Goal: Task Accomplishment & Management: Complete application form

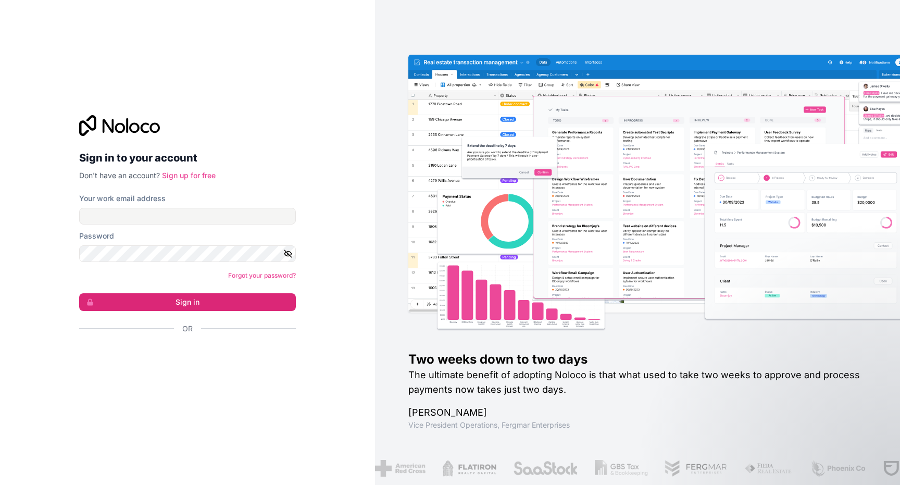
click at [210, 170] on p "Don't have an account? Sign up for free" at bounding box center [187, 175] width 217 height 10
click at [190, 176] on link "Sign up for free" at bounding box center [189, 175] width 54 height 9
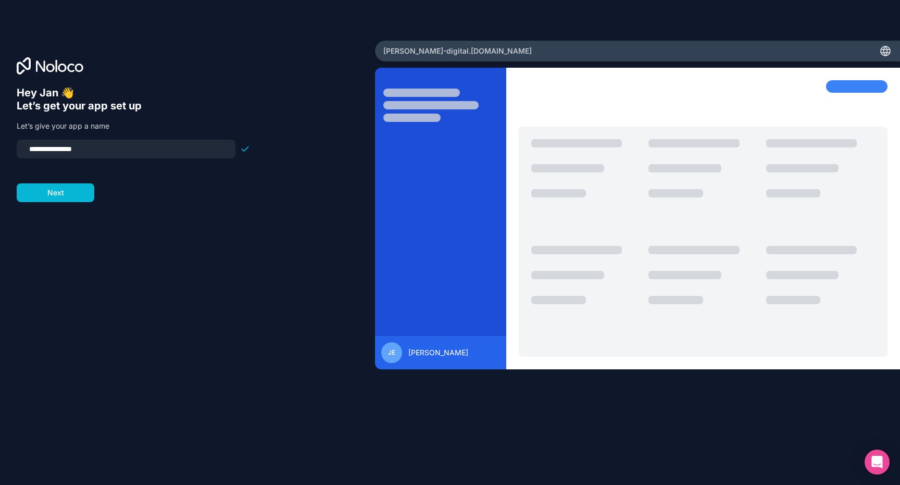
click at [145, 148] on input "**********" at bounding box center [126, 149] width 206 height 15
click at [65, 193] on button "Next" at bounding box center [56, 192] width 78 height 19
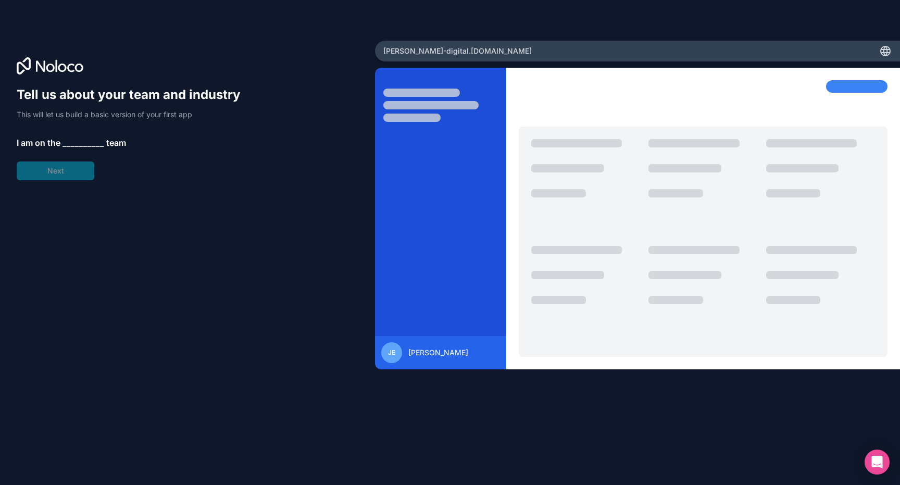
click at [68, 136] on span "__________" at bounding box center [83, 142] width 42 height 12
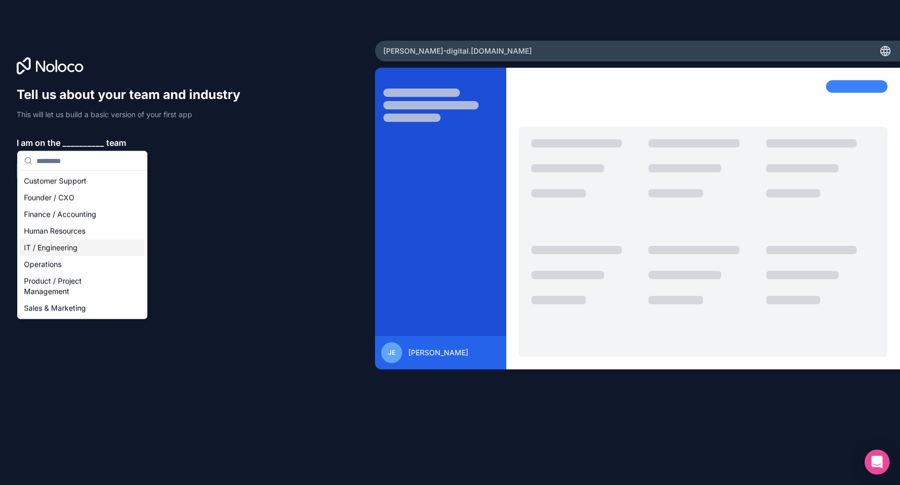
click at [64, 247] on div "IT / Engineering" at bounding box center [82, 248] width 125 height 17
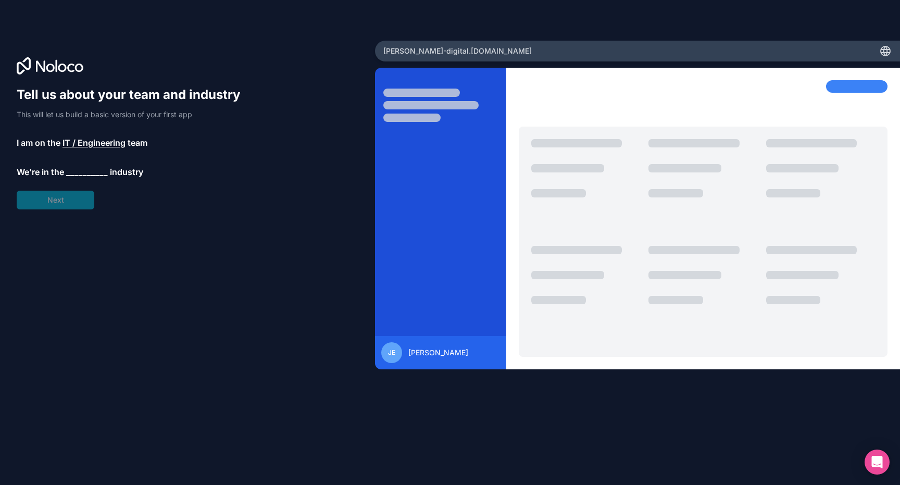
click at [78, 168] on span "__________" at bounding box center [87, 172] width 42 height 12
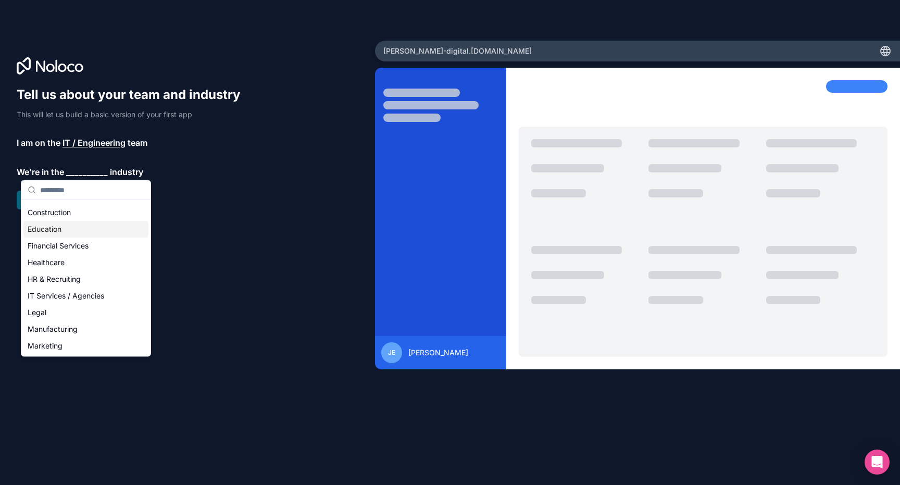
scroll to position [35, 0]
click at [73, 293] on div "IT Services / Agencies" at bounding box center [85, 292] width 125 height 17
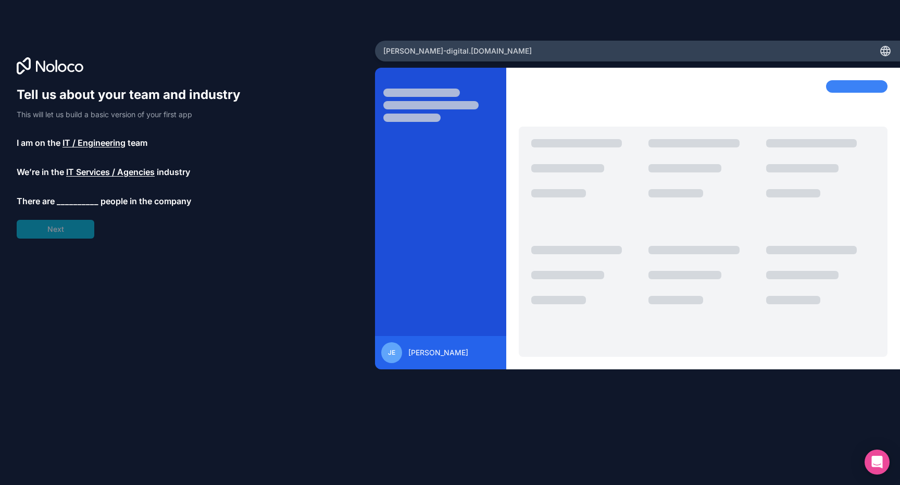
click at [69, 193] on div "Tell us about your team and industry This will let us build a basic version of …" at bounding box center [133, 162] width 233 height 152
click at [69, 203] on span "__________" at bounding box center [78, 201] width 42 height 12
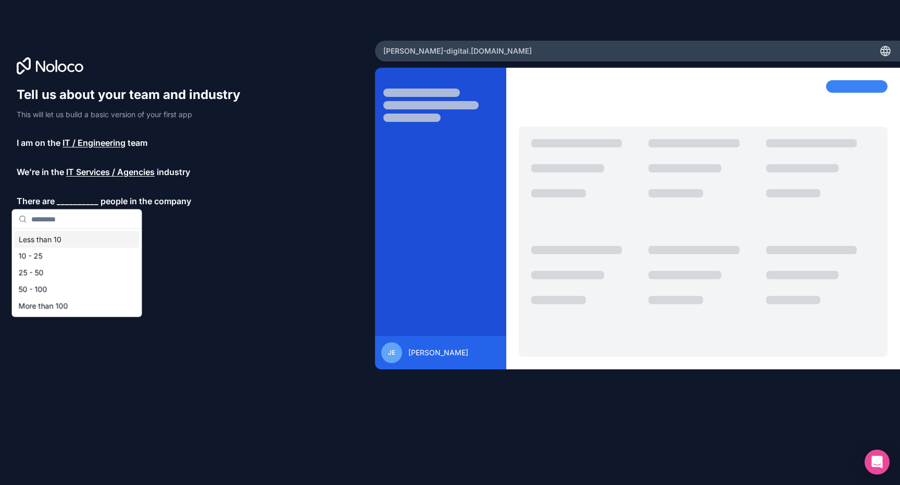
click at [61, 238] on div "Less than 10" at bounding box center [77, 239] width 125 height 17
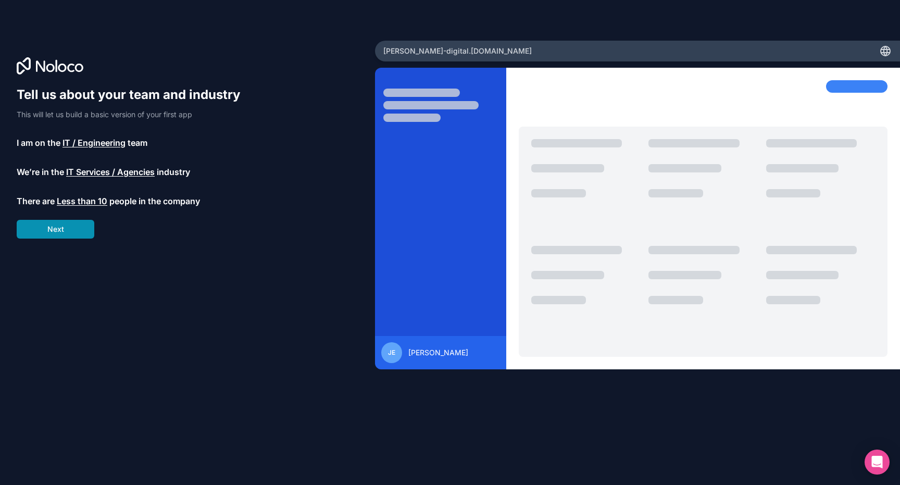
click at [56, 231] on button "Next" at bounding box center [56, 229] width 78 height 19
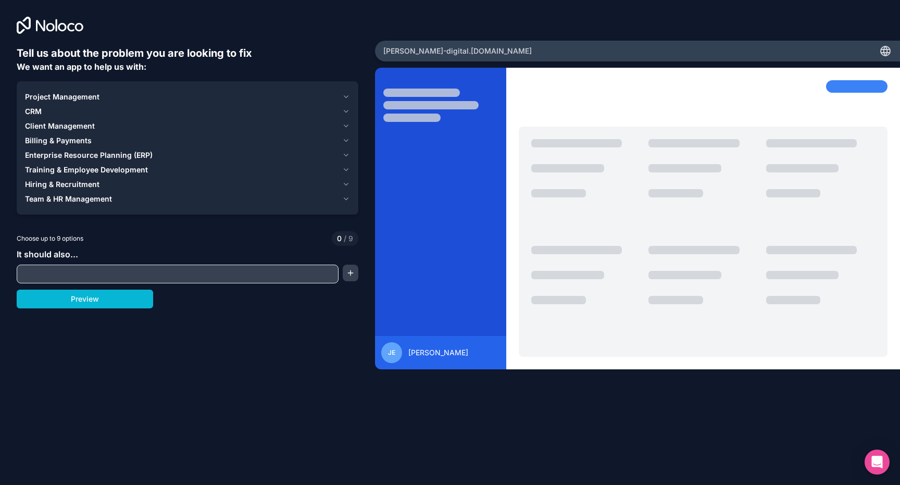
click at [41, 107] on span "CRM" at bounding box center [33, 111] width 17 height 10
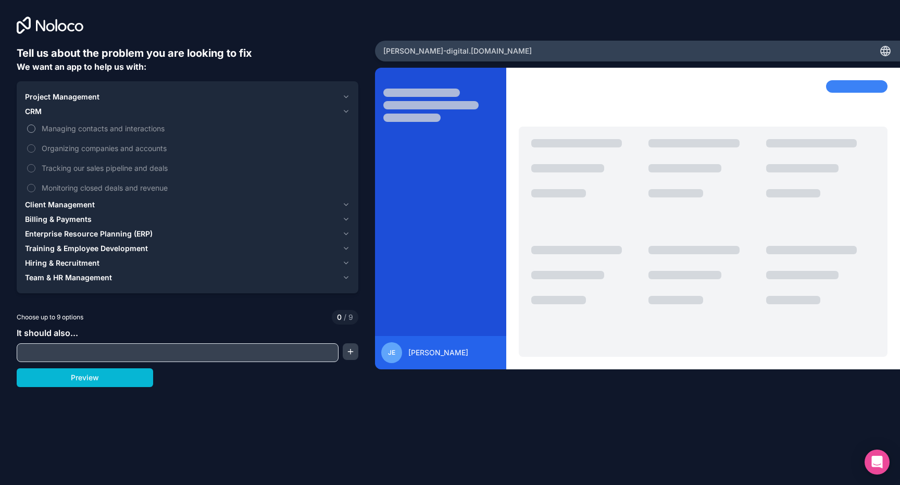
click at [53, 127] on span "Managing contacts and interactions" at bounding box center [195, 128] width 306 height 11
click at [35, 127] on button "Managing contacts and interactions" at bounding box center [31, 128] width 8 height 8
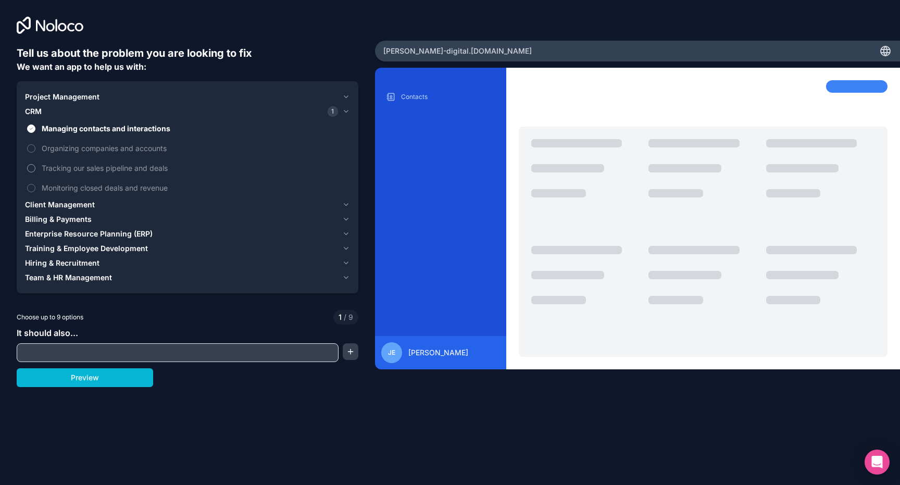
click at [91, 169] on span "Tracking our sales pipeline and deals" at bounding box center [195, 167] width 306 height 11
click at [35, 169] on button "Tracking our sales pipeline and deals" at bounding box center [31, 168] width 8 height 8
click at [83, 186] on span "Monitoring closed deals and revenue" at bounding box center [195, 187] width 306 height 11
click at [35, 186] on button "Monitoring closed deals and revenue" at bounding box center [31, 188] width 8 height 8
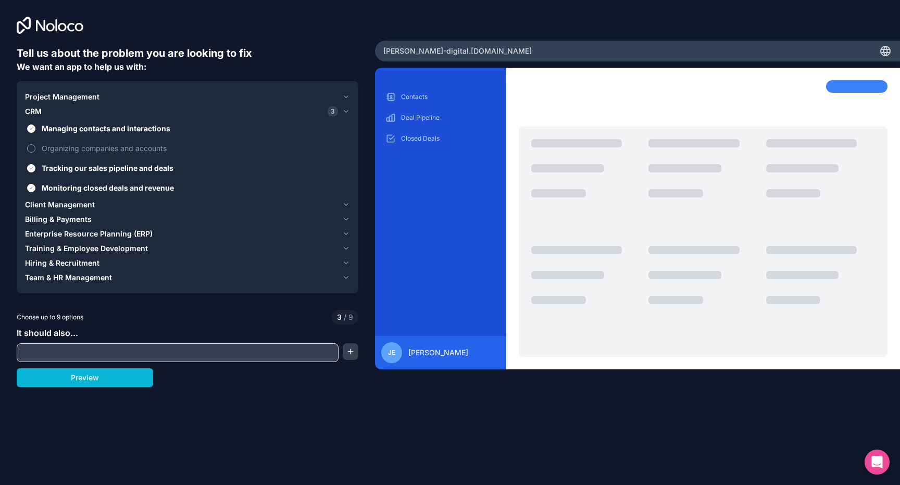
click at [94, 147] on span "Organizing companies and accounts" at bounding box center [195, 148] width 306 height 11
click at [35, 147] on button "Organizing companies and accounts" at bounding box center [31, 148] width 8 height 8
click at [94, 145] on span "Organizing companies and accounts" at bounding box center [195, 148] width 306 height 11
click at [35, 145] on button "Organizing companies and accounts" at bounding box center [31, 148] width 8 height 8
click at [97, 373] on button "Preview" at bounding box center [85, 377] width 136 height 19
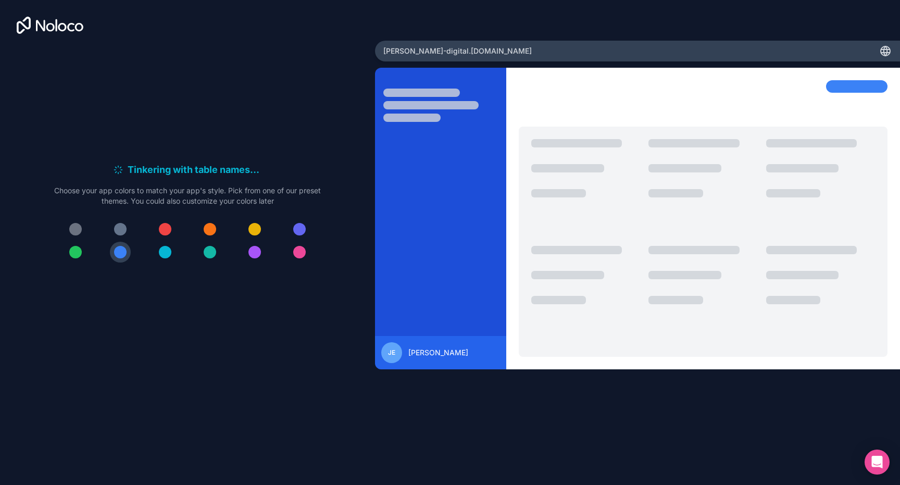
click at [166, 233] on div at bounding box center [165, 229] width 12 height 12
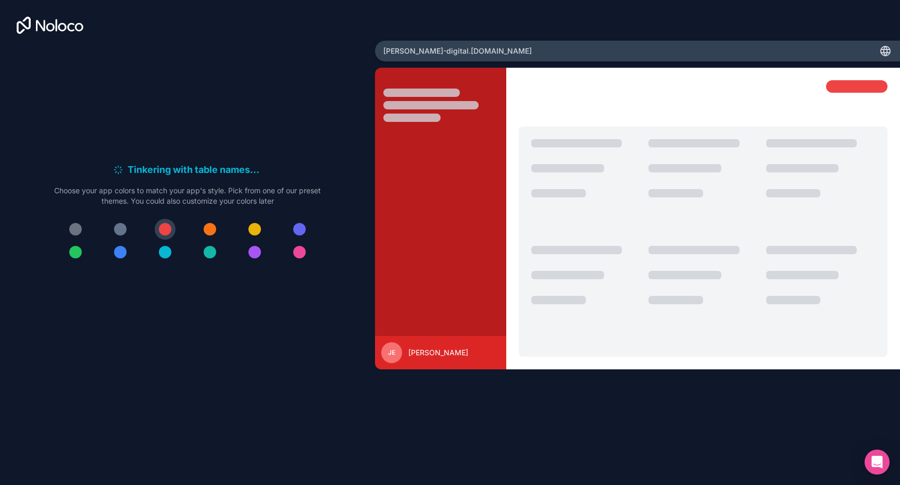
click at [126, 236] on button at bounding box center [120, 229] width 21 height 21
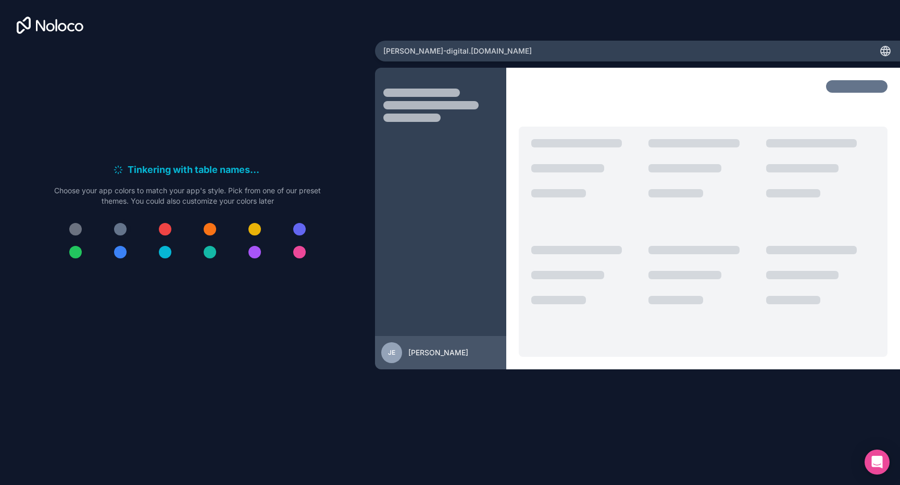
click at [120, 233] on div at bounding box center [120, 229] width 12 height 12
click at [122, 262] on button at bounding box center [120, 252] width 21 height 21
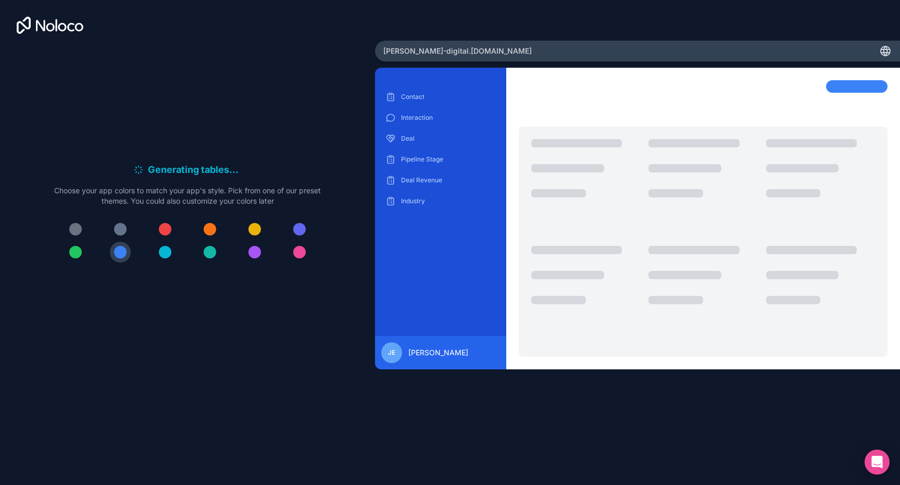
click at [80, 256] on div at bounding box center [75, 252] width 12 height 12
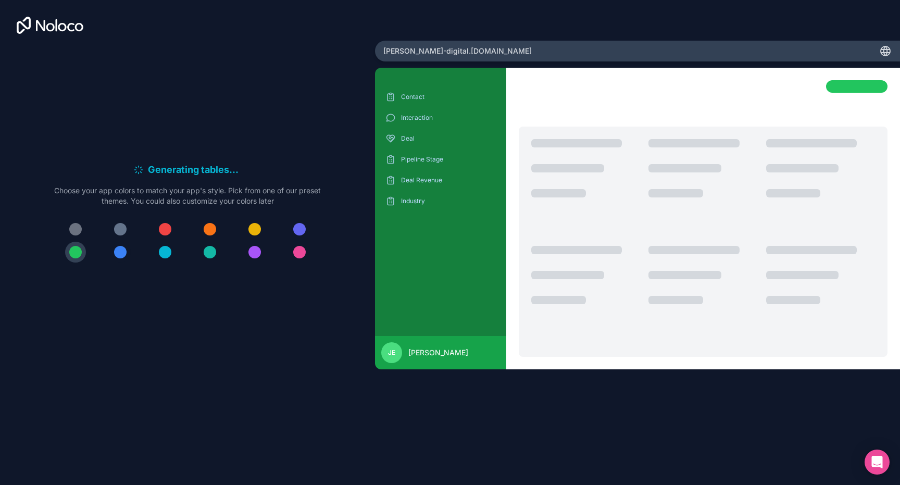
click at [115, 256] on button at bounding box center [120, 252] width 21 height 21
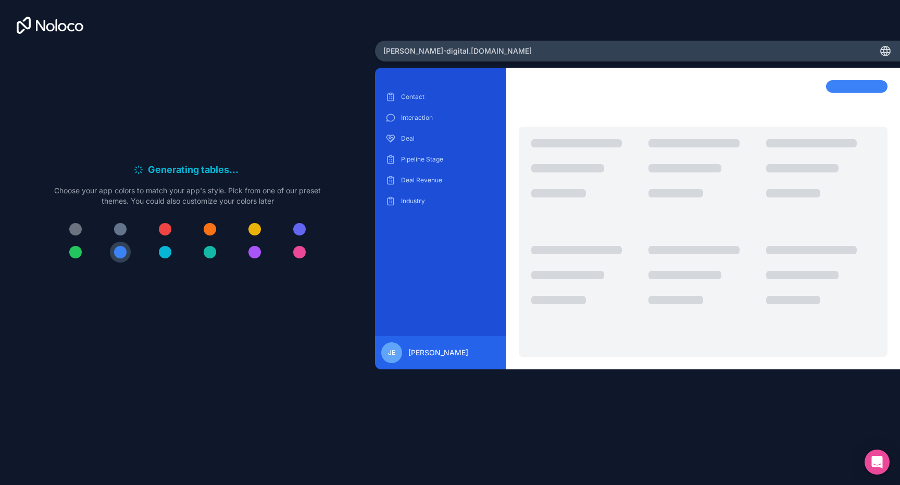
click at [267, 303] on div "Generating tables . . . Meanwhile, let's personalize it! Choose your app colors…" at bounding box center [188, 217] width 342 height 342
click at [301, 281] on div "Generating record views . . . Meanwhile, let's personalize it! Choose your app …" at bounding box center [188, 217] width 342 height 342
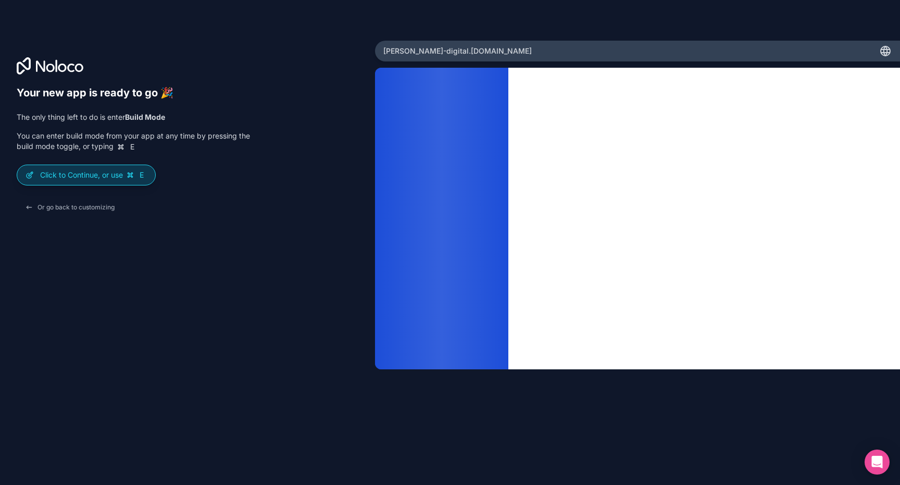
click at [83, 174] on p "Click to Continue, or use E" at bounding box center [93, 175] width 107 height 10
